Goal: Task Accomplishment & Management: Manage account settings

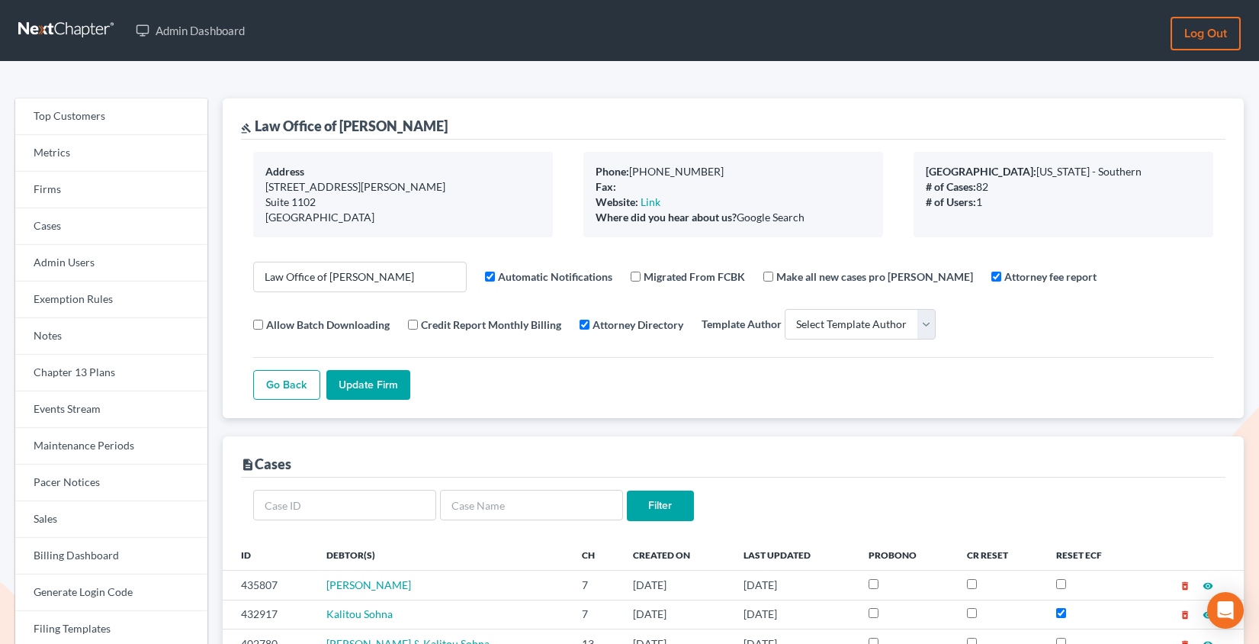
select select
click at [72, 200] on link "Firms" at bounding box center [111, 190] width 192 height 37
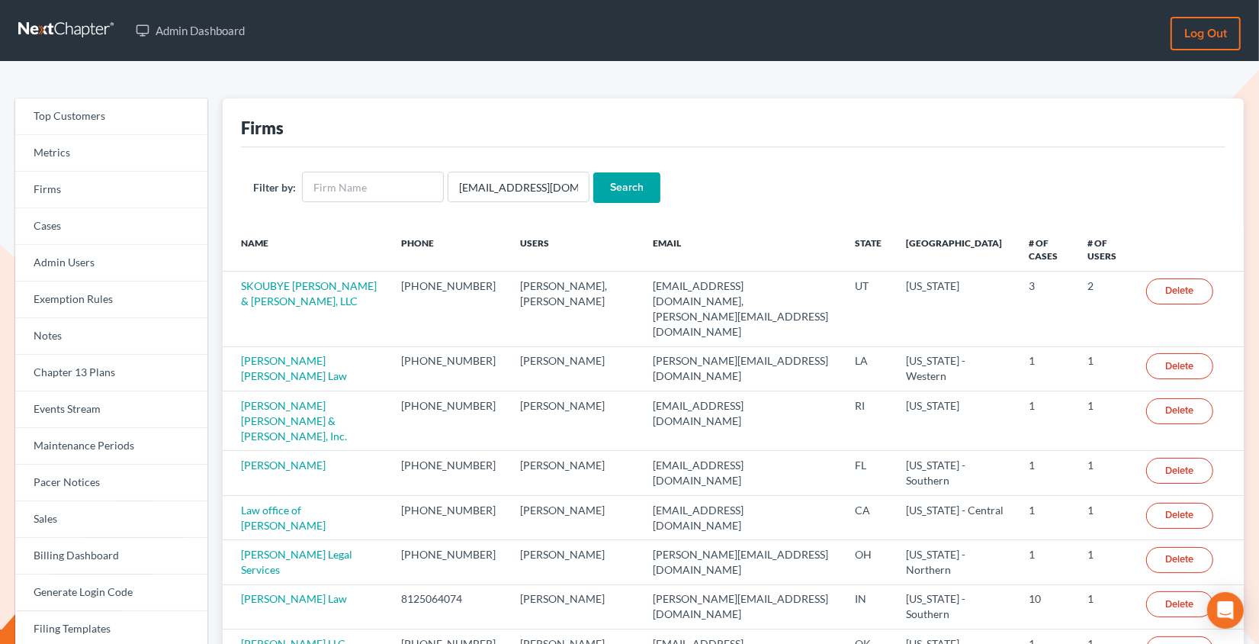
scroll to position [0, 6]
type input "[EMAIL_ADDRESS][DOMAIN_NAME]"
click at [593, 172] on input "Search" at bounding box center [626, 187] width 67 height 30
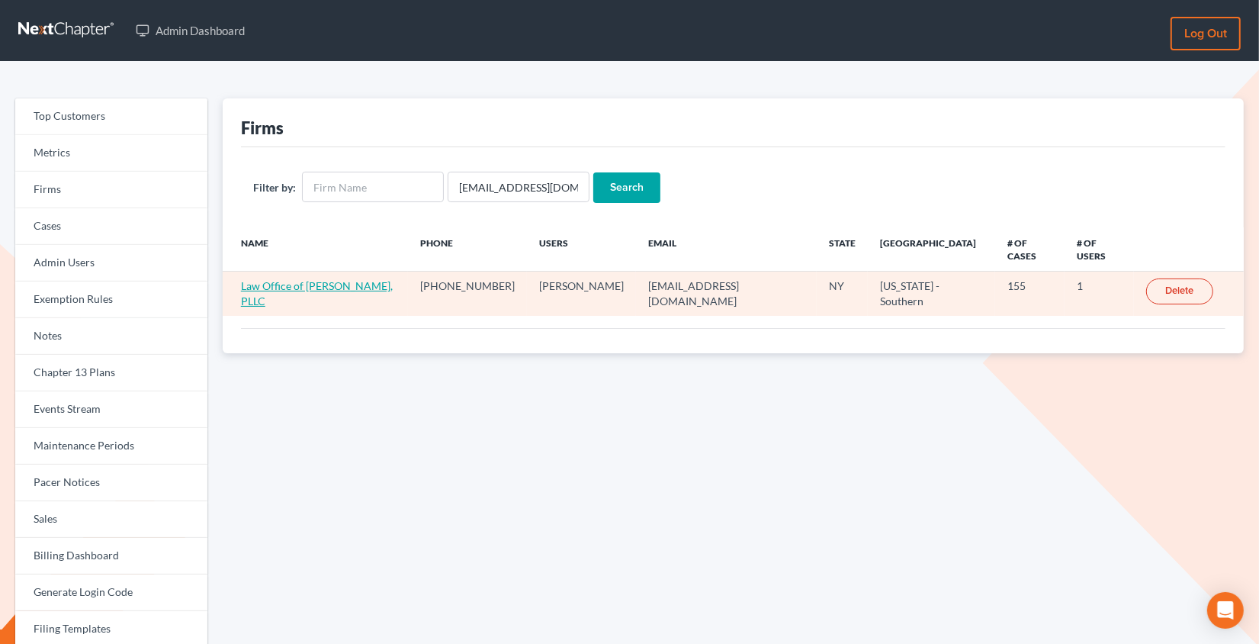
click at [266, 279] on link "Law Office of [PERSON_NAME], PLLC" at bounding box center [317, 293] width 152 height 28
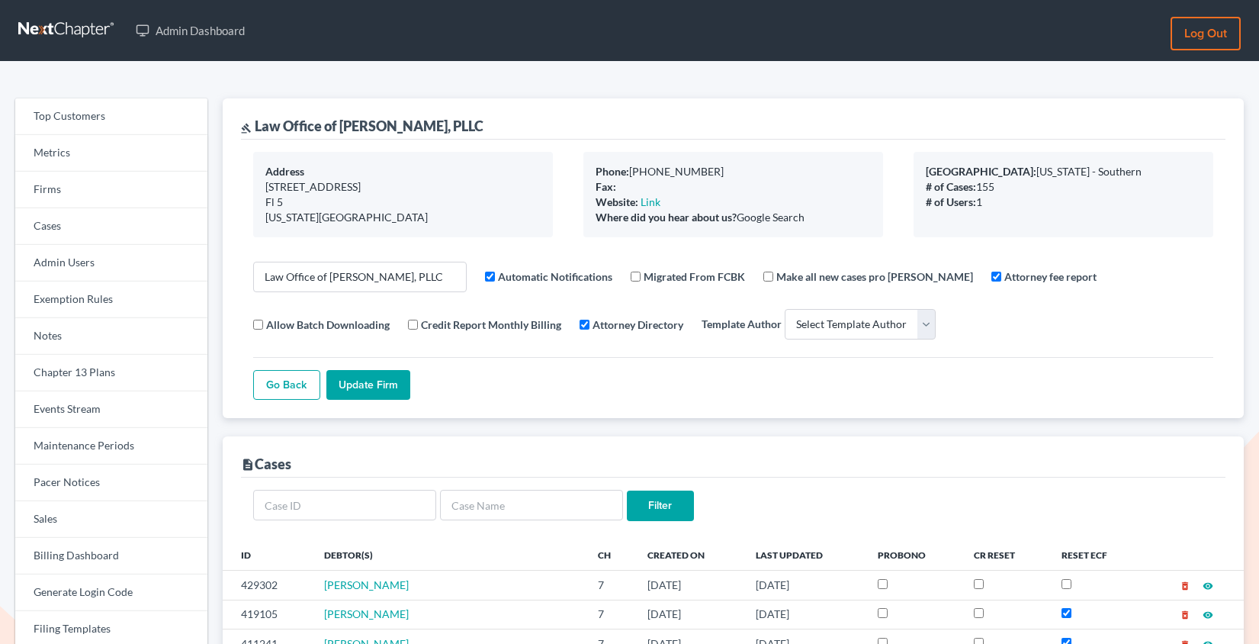
select select
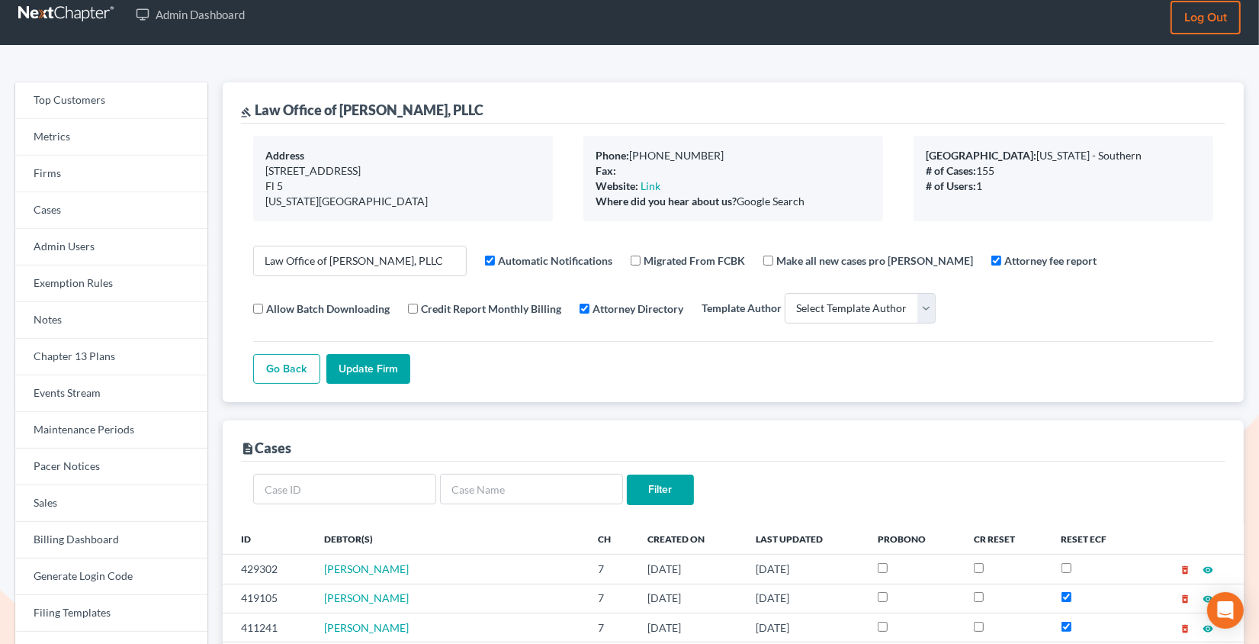
scroll to position [20, 0]
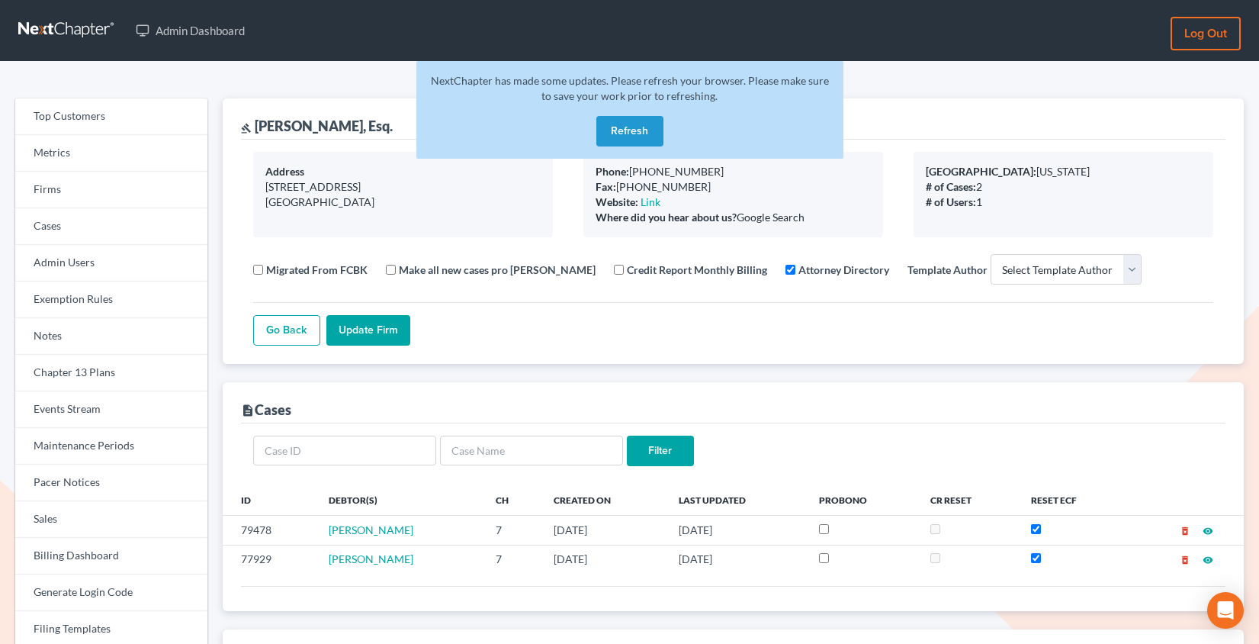
select select
